Goal: Communication & Community: Answer question/provide support

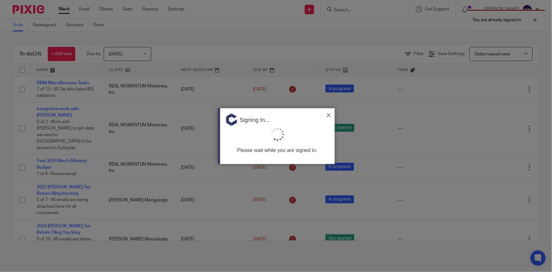
click at [84, 10] on div at bounding box center [276, 136] width 552 height 272
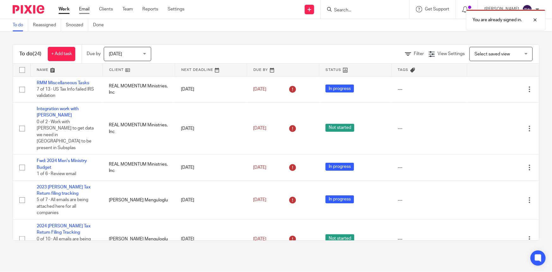
drag, startPoint x: 0, startPoint y: 0, endPoint x: 84, endPoint y: 10, distance: 84.5
click at [84, 10] on link "Email" at bounding box center [84, 9] width 10 height 6
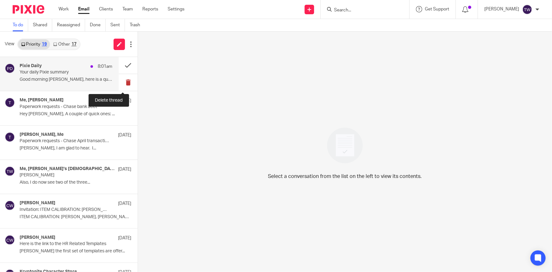
click at [124, 83] on button at bounding box center [128, 82] width 19 height 17
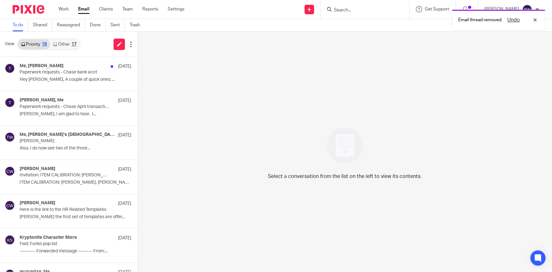
click at [62, 47] on link "Other 17" at bounding box center [64, 44] width 29 height 10
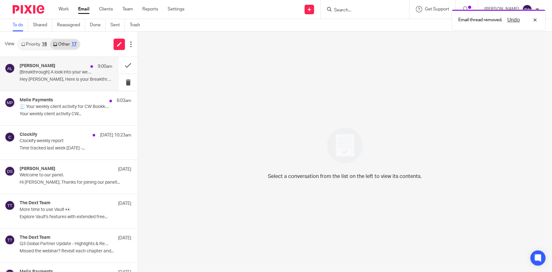
click at [62, 75] on div "[PERSON_NAME] 9:00am [Breakthrough] A look into your week ahead 🧡 Hey [PERSON_N…" at bounding box center [66, 73] width 93 height 21
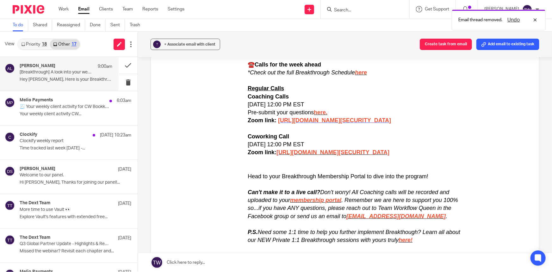
scroll to position [144, 0]
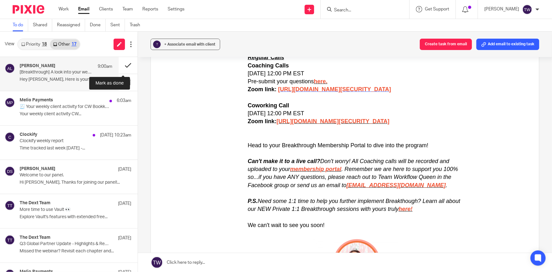
click at [121, 67] on button at bounding box center [128, 65] width 19 height 17
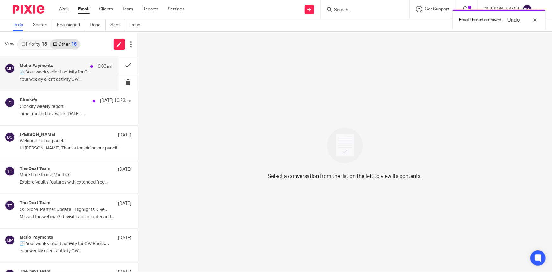
click at [48, 78] on p "Your weekly client activity CW..." at bounding box center [66, 79] width 93 height 5
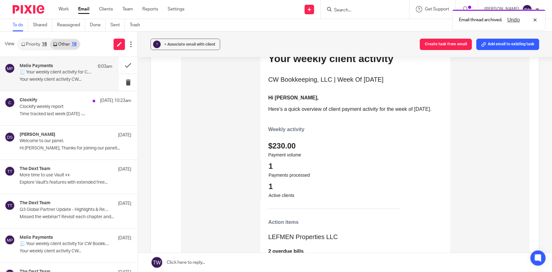
scroll to position [115, 0]
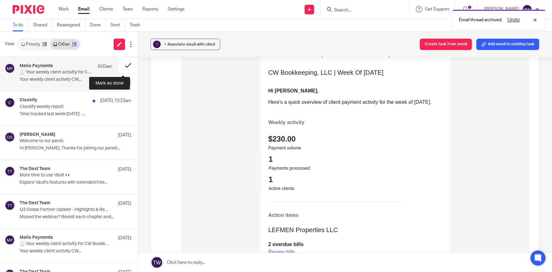
click at [121, 65] on button at bounding box center [128, 65] width 19 height 17
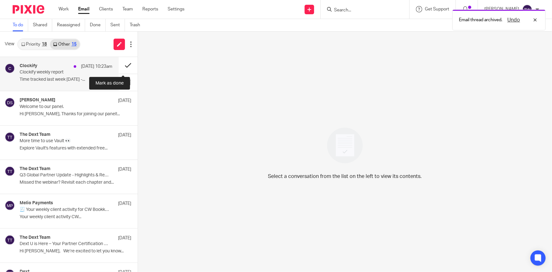
click at [121, 65] on button at bounding box center [128, 65] width 19 height 17
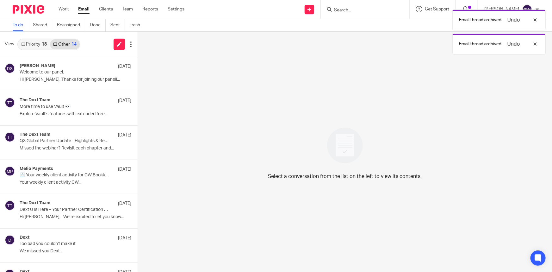
click at [31, 44] on link "Priority 18" at bounding box center [34, 44] width 32 height 10
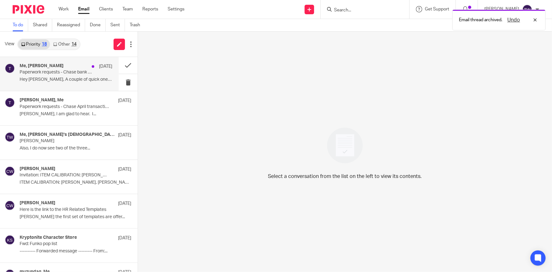
click at [30, 79] on p "Hey [PERSON_NAME], A couple of quick ones: ..." at bounding box center [66, 79] width 93 height 5
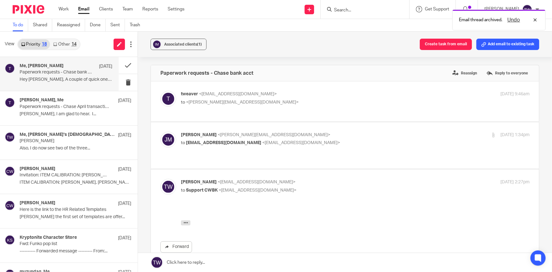
scroll to position [0, 0]
click at [186, 221] on icon "button" at bounding box center [186, 222] width 5 height 5
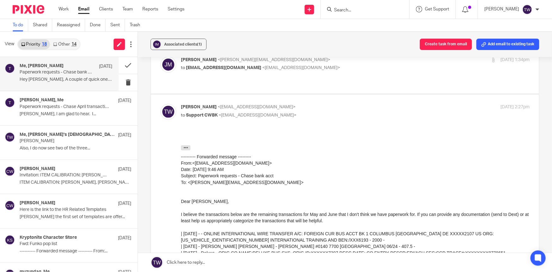
scroll to position [115, 0]
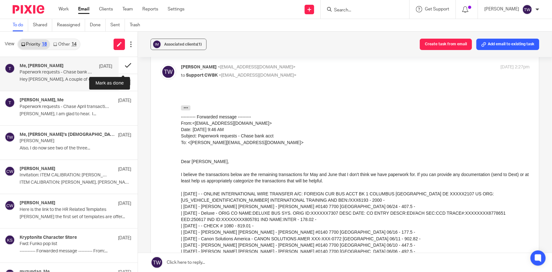
click at [123, 66] on button at bounding box center [128, 65] width 19 height 17
